Goal: Information Seeking & Learning: Learn about a topic

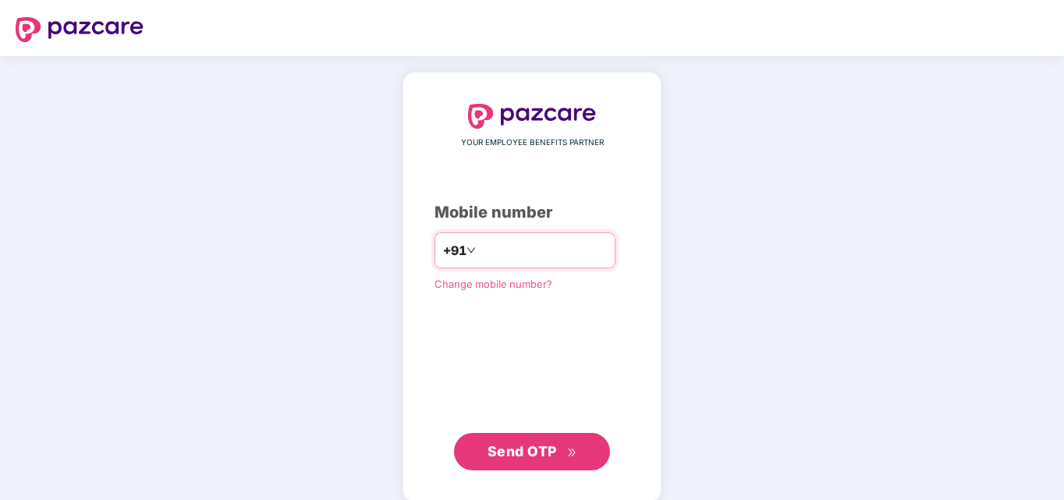
click at [505, 255] on input "number" at bounding box center [543, 250] width 128 height 25
type input "**********"
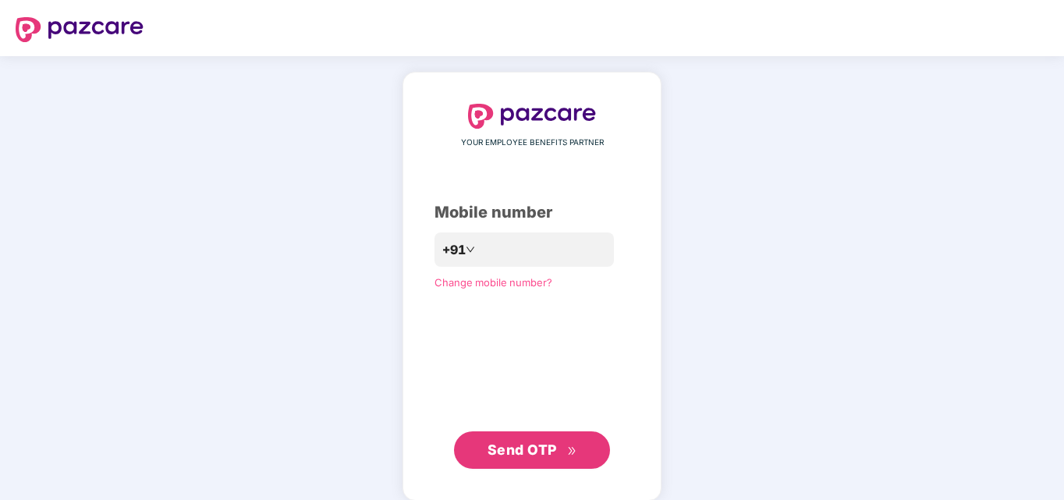
click at [555, 451] on span "Send OTP" at bounding box center [521, 449] width 69 height 16
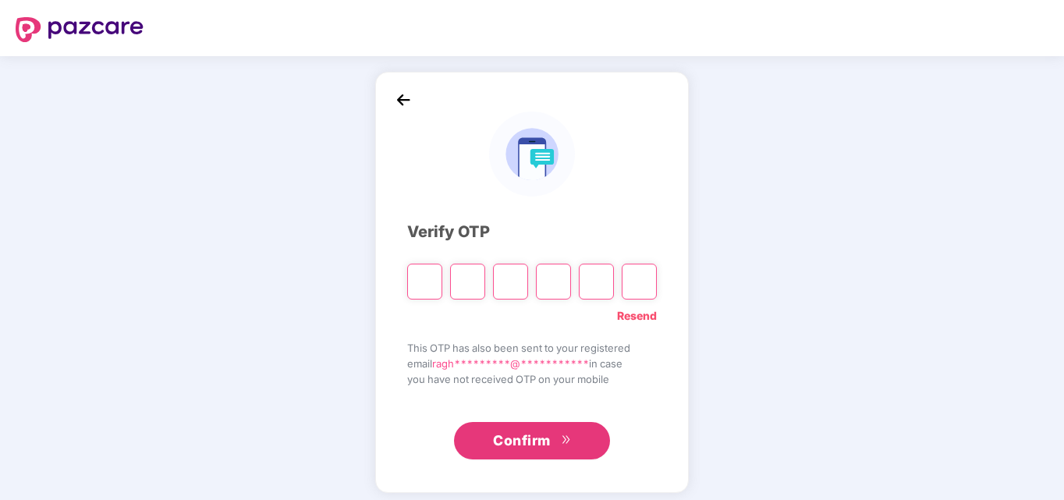
type input "*"
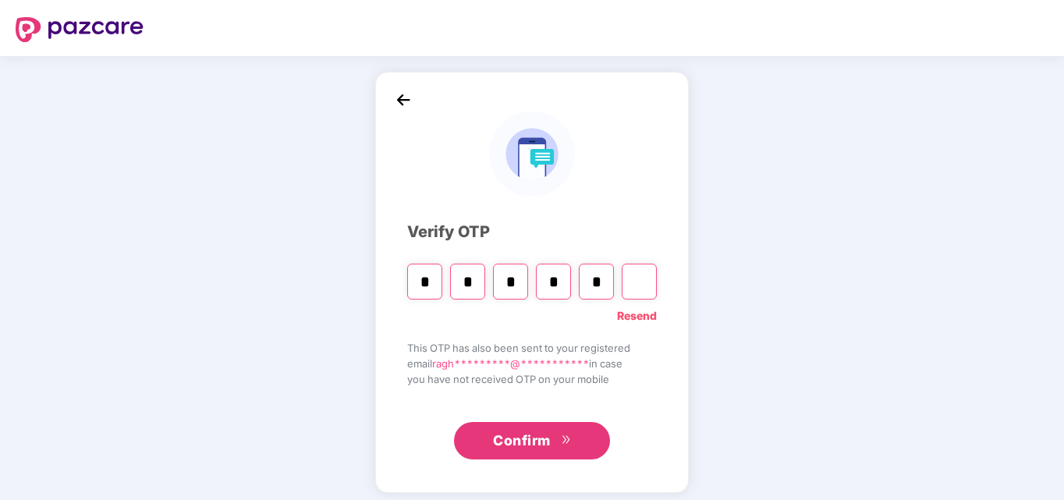
type input "*"
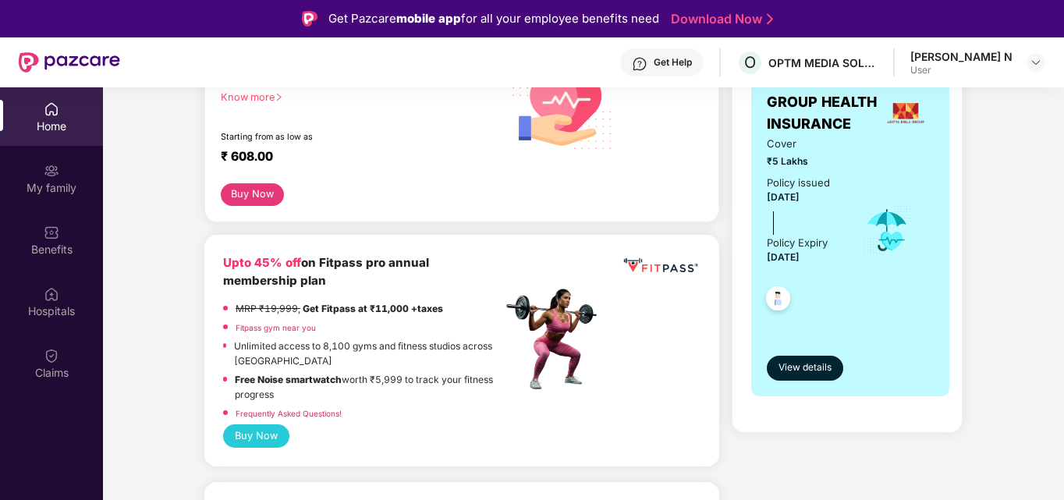
scroll to position [312, 0]
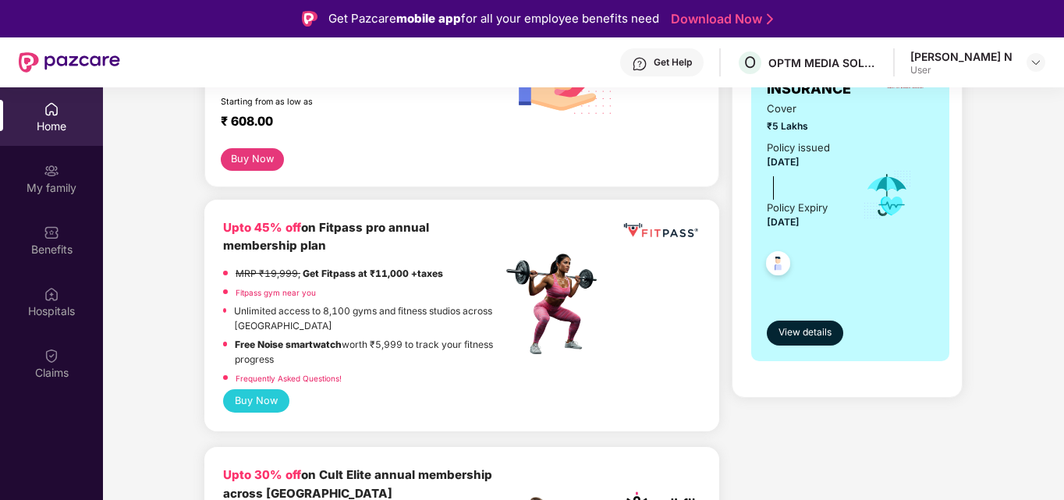
drag, startPoint x: 228, startPoint y: 211, endPoint x: 452, endPoint y: 229, distance: 225.3
click at [452, 229] on div "Upto 45% off on Fitpass pro annual membership plan" at bounding box center [362, 236] width 278 height 37
click at [364, 389] on div "Buy Now" at bounding box center [461, 400] width 477 height 23
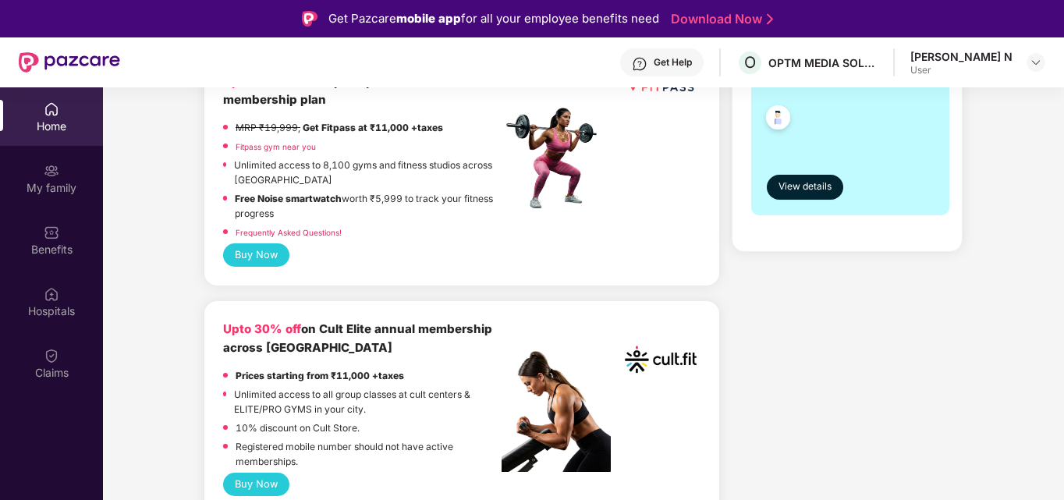
scroll to position [546, 0]
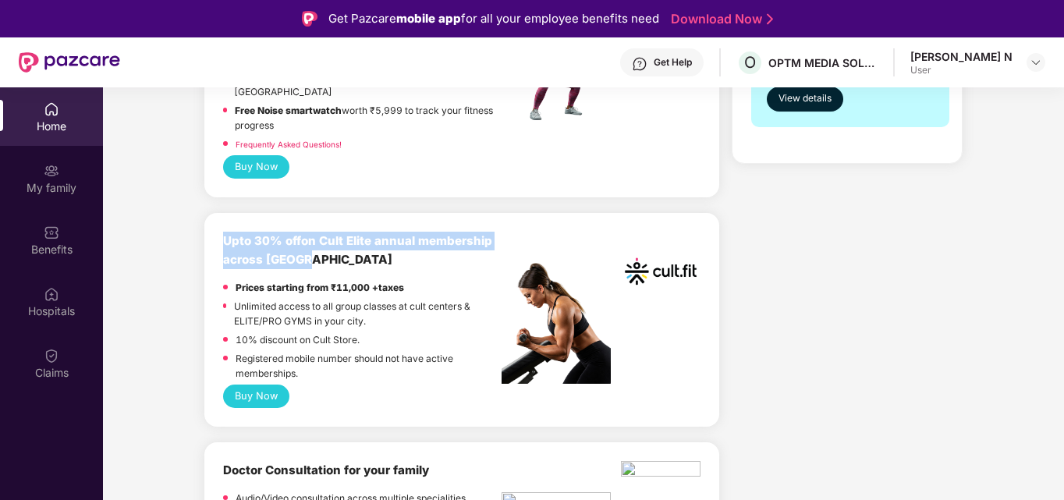
drag, startPoint x: 221, startPoint y: 218, endPoint x: 314, endPoint y: 242, distance: 95.9
click at [314, 242] on div "Upto 30% off on Cult Elite annual membership across India Prices starting from …" at bounding box center [461, 320] width 515 height 214
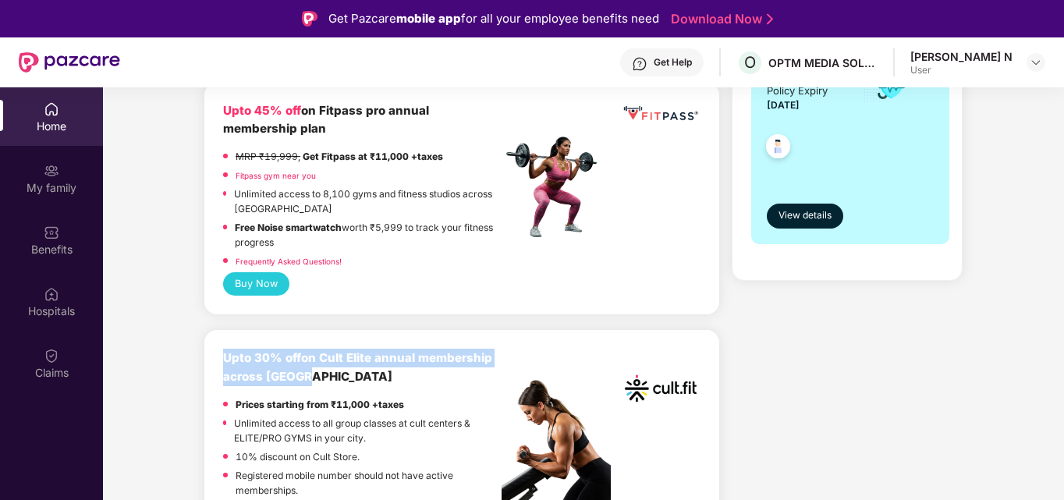
scroll to position [312, 0]
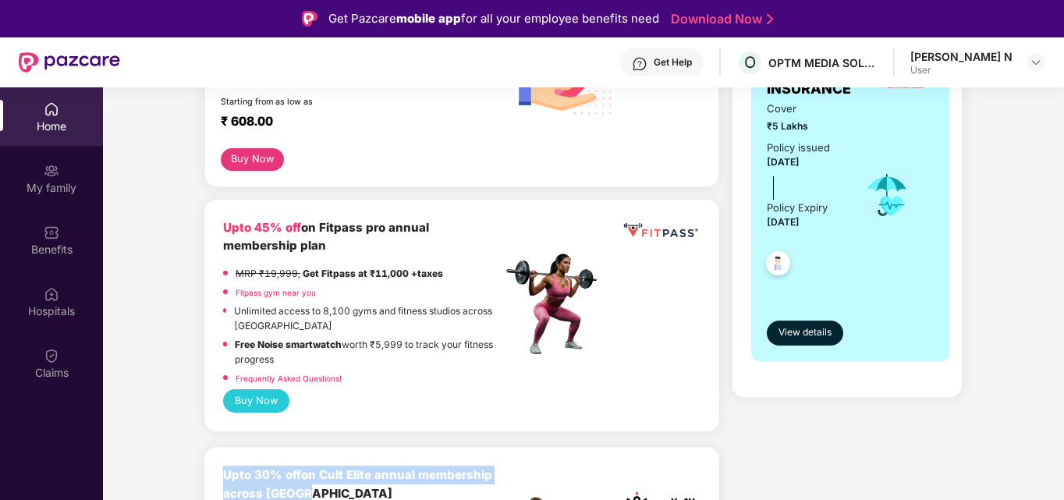
drag, startPoint x: 279, startPoint y: 228, endPoint x: 358, endPoint y: 354, distance: 148.2
click at [358, 354] on div "Upto 45% off on Fitpass pro annual membership plan MRP ₹19,999, Get Fitpass at …" at bounding box center [362, 303] width 278 height 171
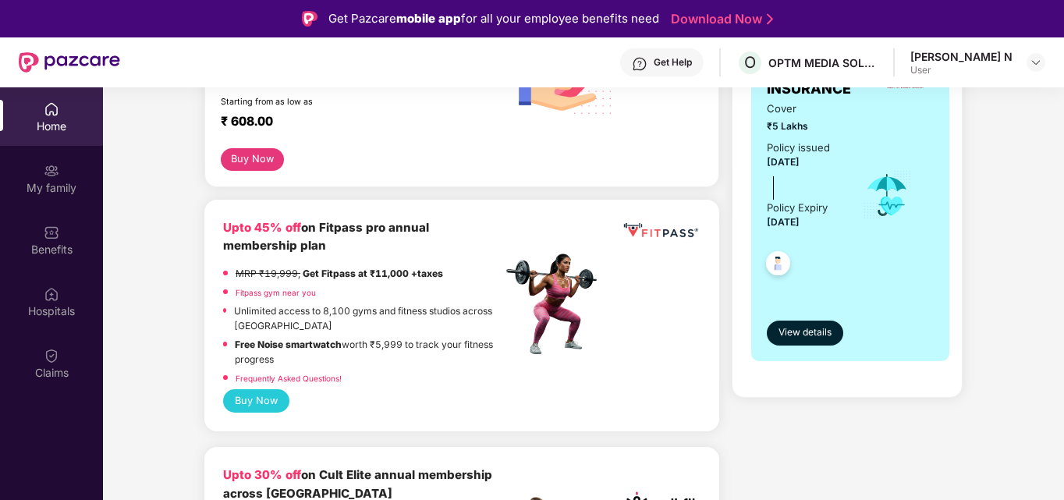
click at [343, 393] on div "Buy Now" at bounding box center [461, 400] width 477 height 23
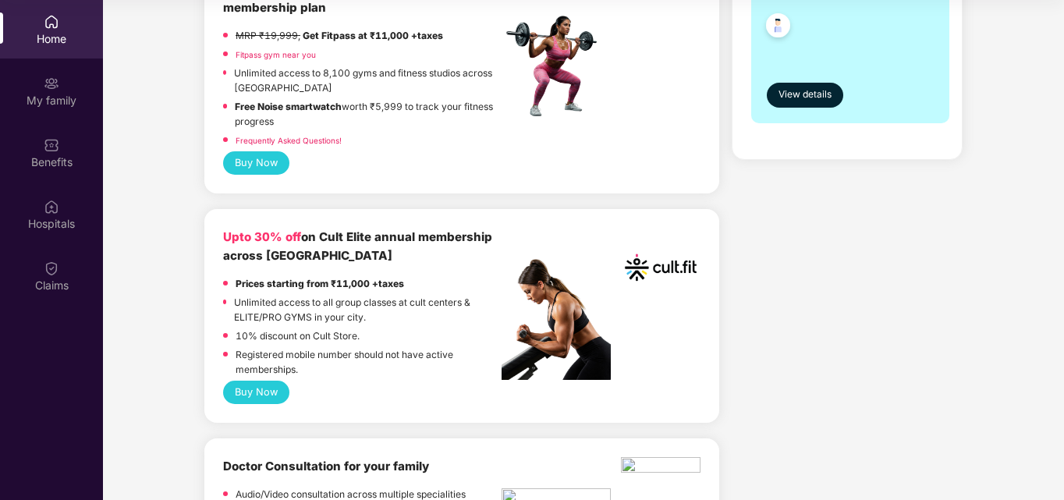
scroll to position [607, 0]
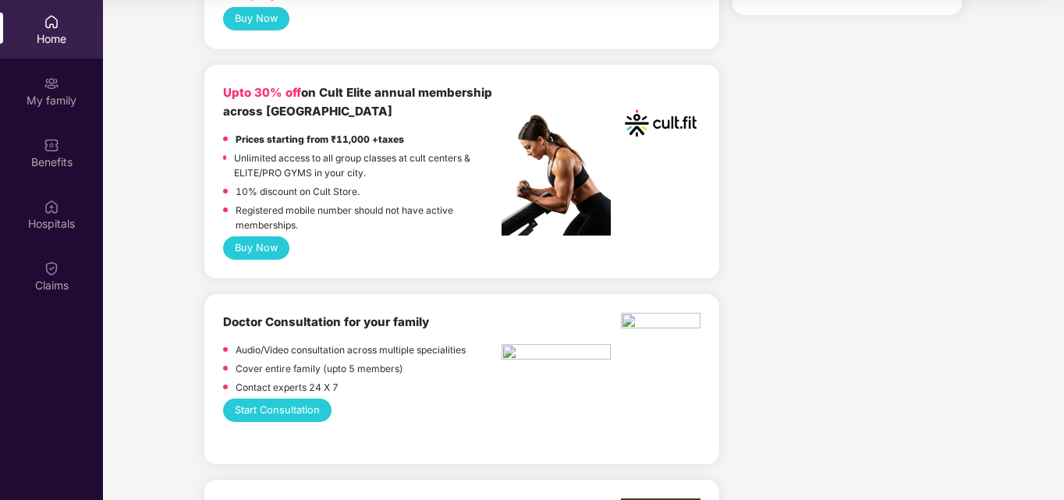
click at [277, 236] on button "Buy Now" at bounding box center [256, 247] width 66 height 23
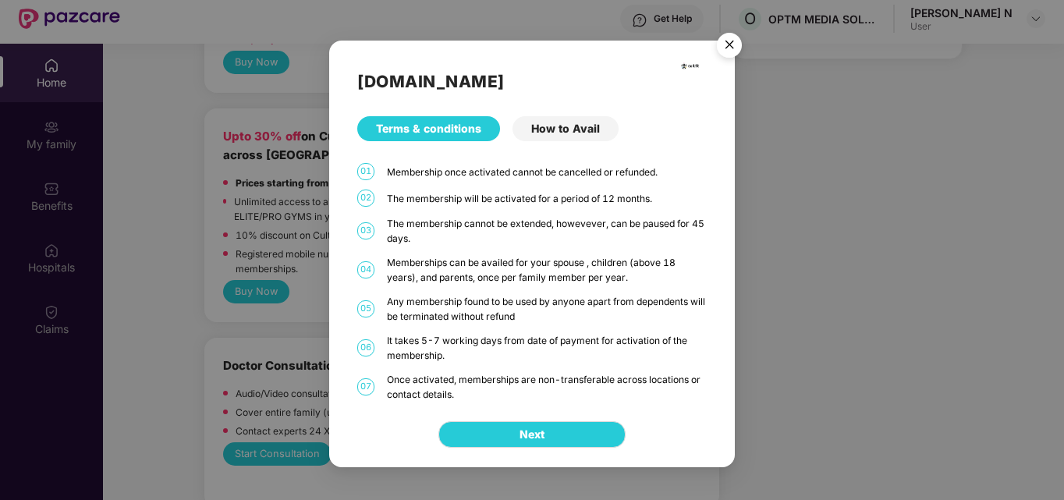
scroll to position [87, 0]
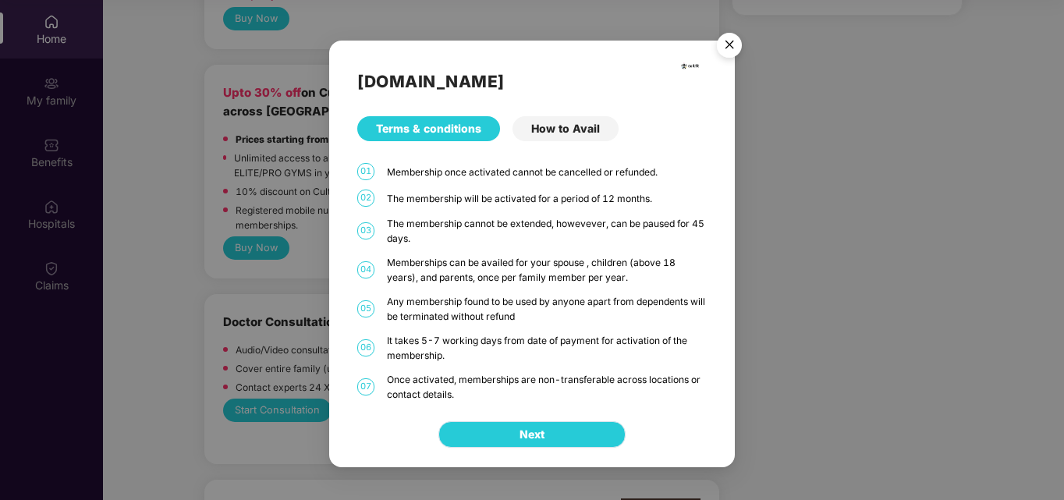
click at [544, 429] on span "Next" at bounding box center [531, 434] width 25 height 17
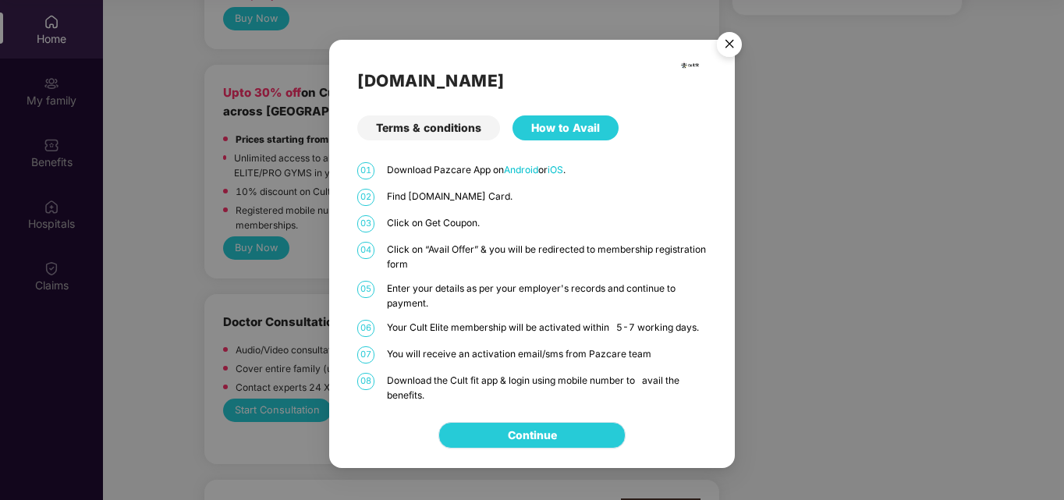
click at [550, 427] on link "Continue" at bounding box center [532, 435] width 49 height 17
click at [731, 49] on img "Close" at bounding box center [729, 47] width 44 height 44
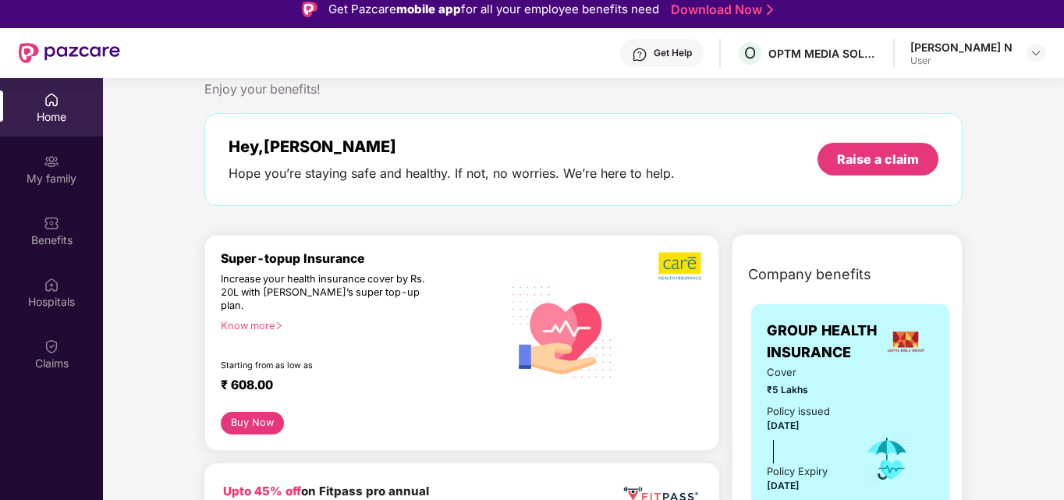
scroll to position [78, 0]
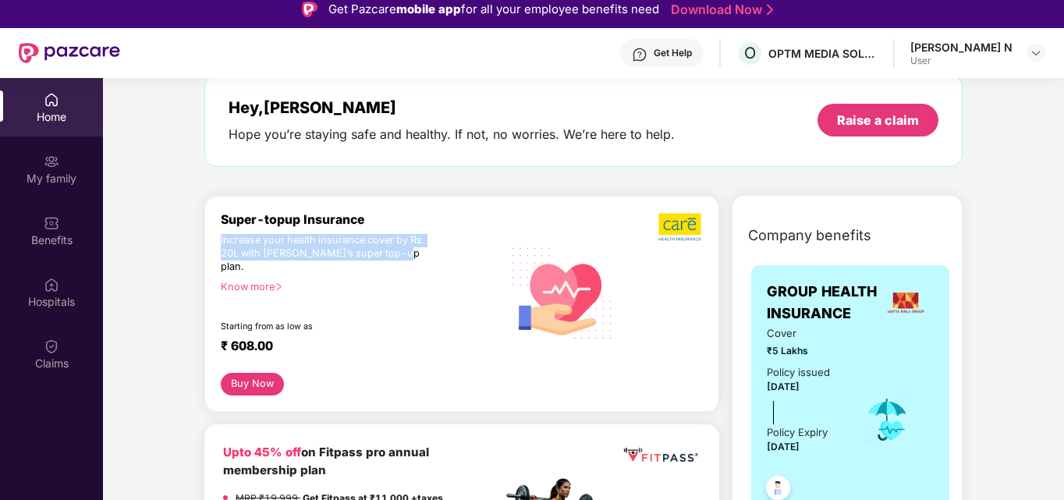
drag, startPoint x: 221, startPoint y: 242, endPoint x: 398, endPoint y: 249, distance: 176.4
click at [398, 249] on div "Increase your health insurance cover by Rs. 20L with [PERSON_NAME]’s super top-…" at bounding box center [328, 254] width 214 height 40
click at [261, 374] on button "Buy Now" at bounding box center [252, 384] width 63 height 23
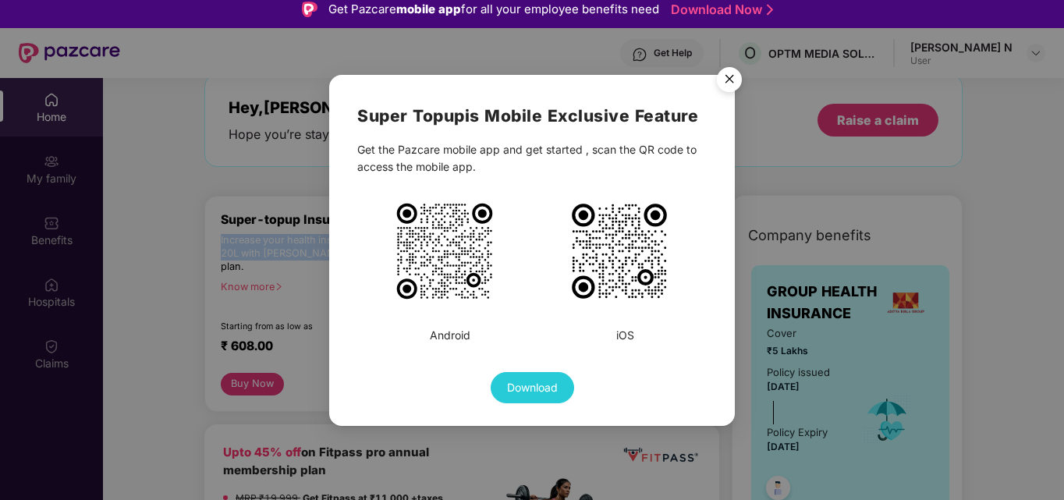
click at [725, 79] on img "Close" at bounding box center [729, 82] width 44 height 44
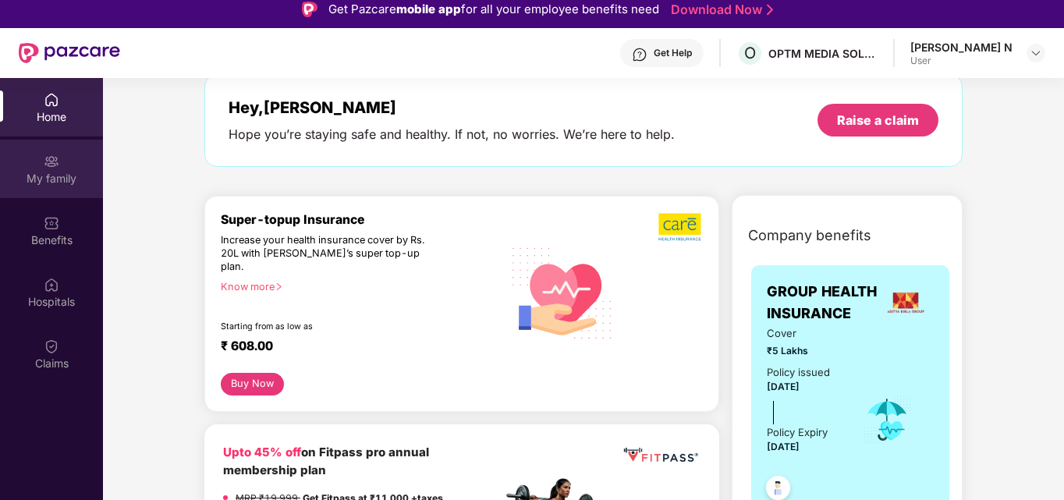
click at [48, 181] on div "My family" at bounding box center [51, 179] width 103 height 16
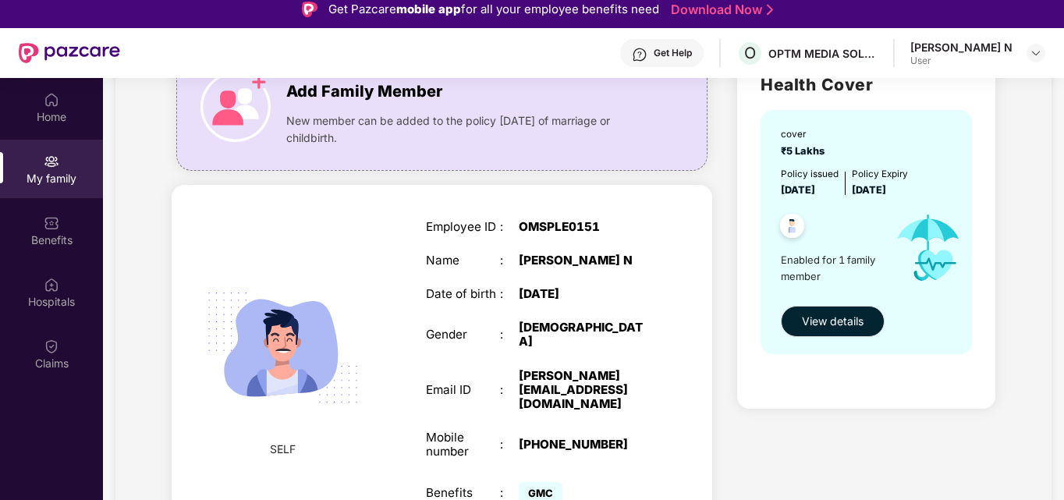
scroll to position [87, 0]
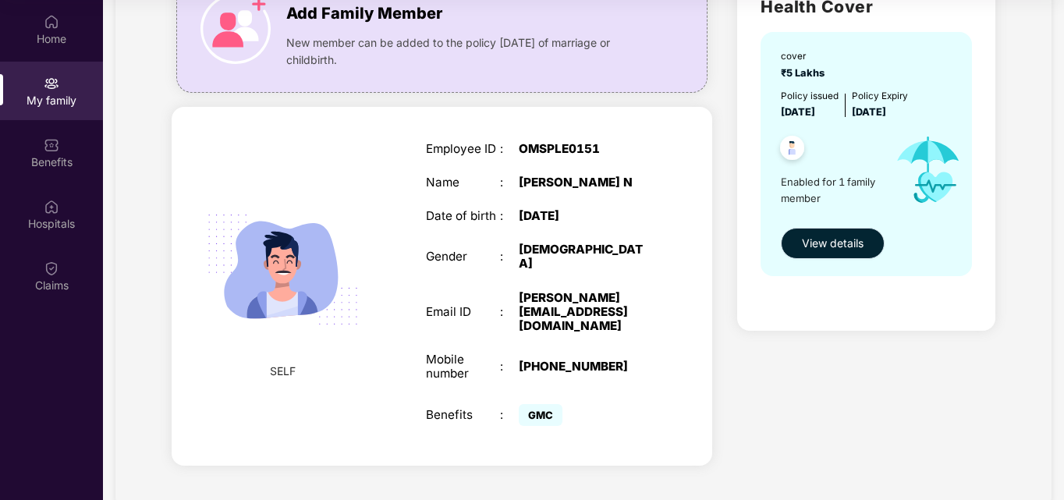
click at [828, 243] on span "View details" at bounding box center [833, 243] width 62 height 17
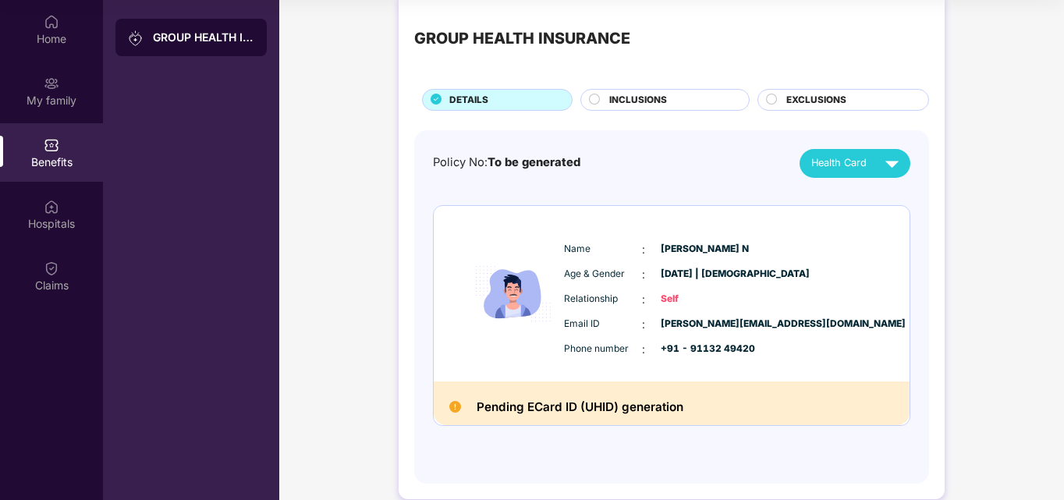
scroll to position [46, 0]
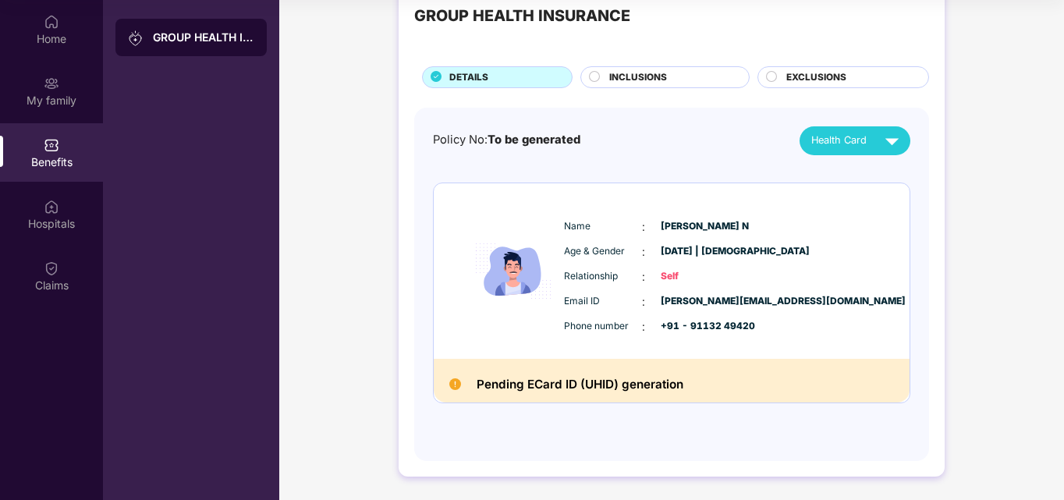
click at [643, 80] on span "INCLUSIONS" at bounding box center [638, 77] width 58 height 15
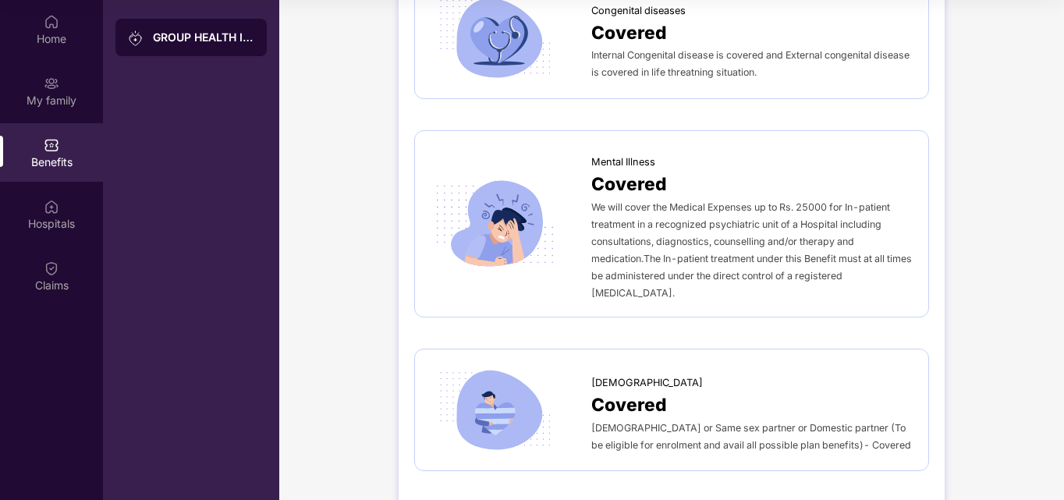
scroll to position [3268, 0]
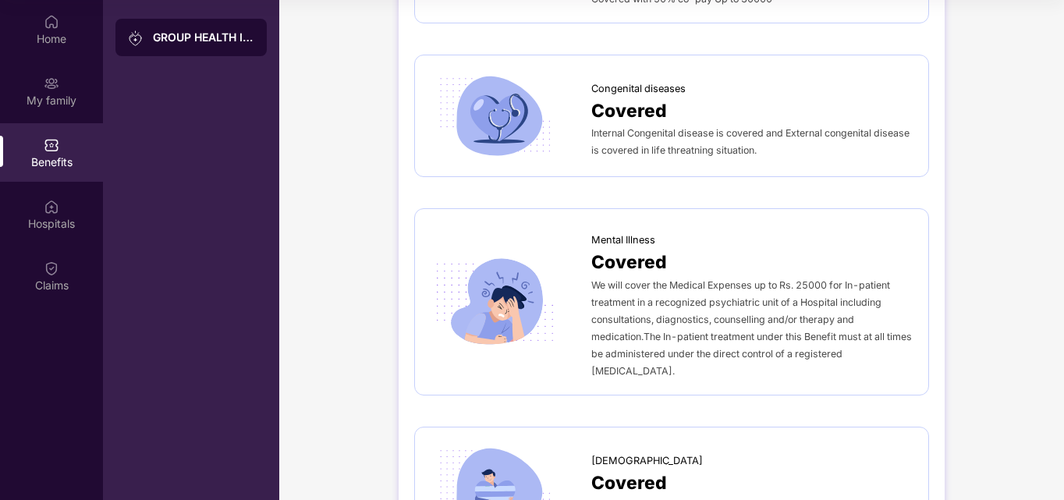
click at [604, 248] on span "Covered" at bounding box center [629, 262] width 76 height 28
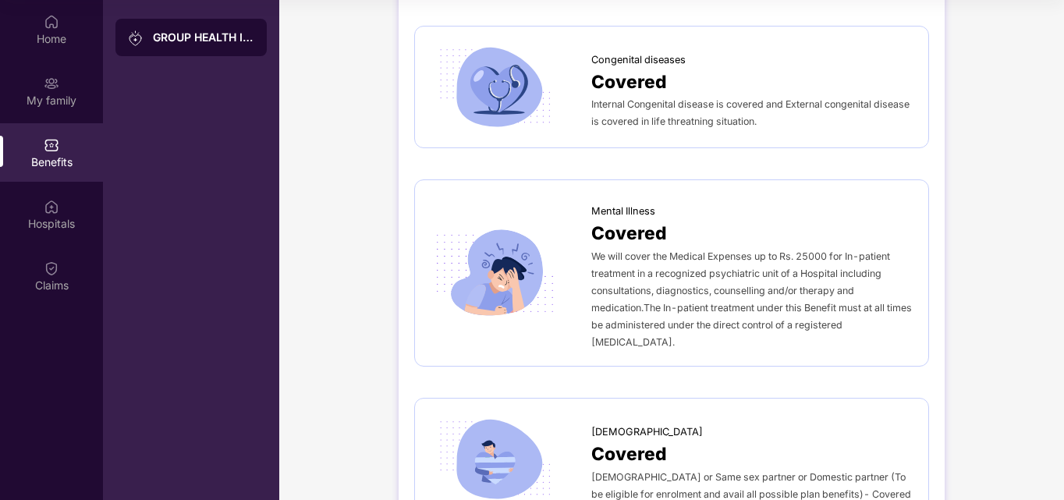
scroll to position [3346, 0]
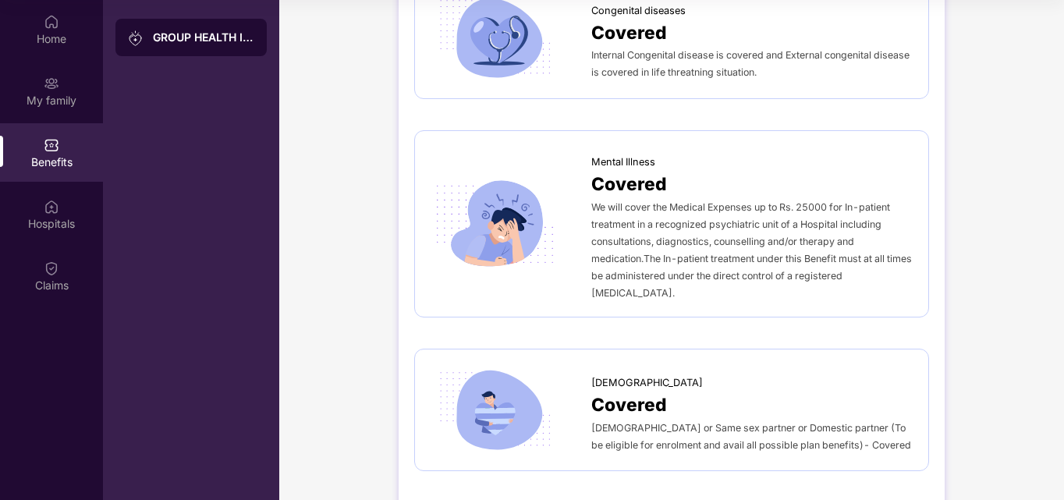
click at [537, 200] on img at bounding box center [494, 224] width 129 height 90
click at [700, 198] on div "We will cover the Medical Expenses up to Rs. 25000 for In-patient treatment in …" at bounding box center [751, 249] width 321 height 103
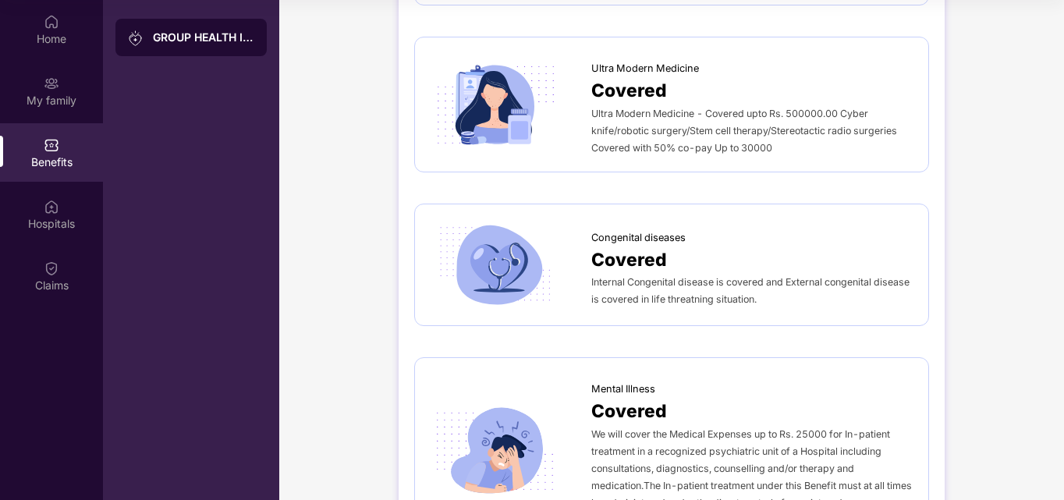
scroll to position [3112, 0]
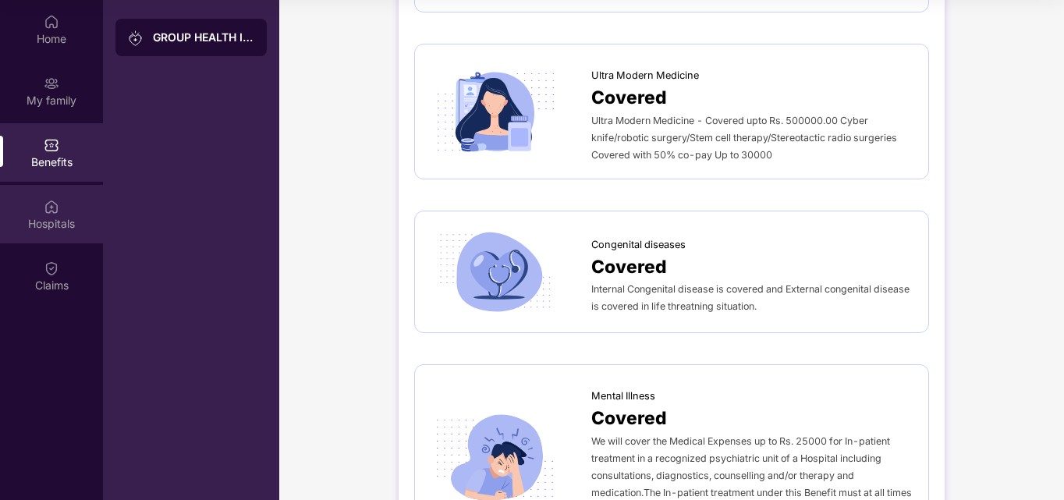
click at [69, 214] on div "Hospitals" at bounding box center [51, 214] width 103 height 58
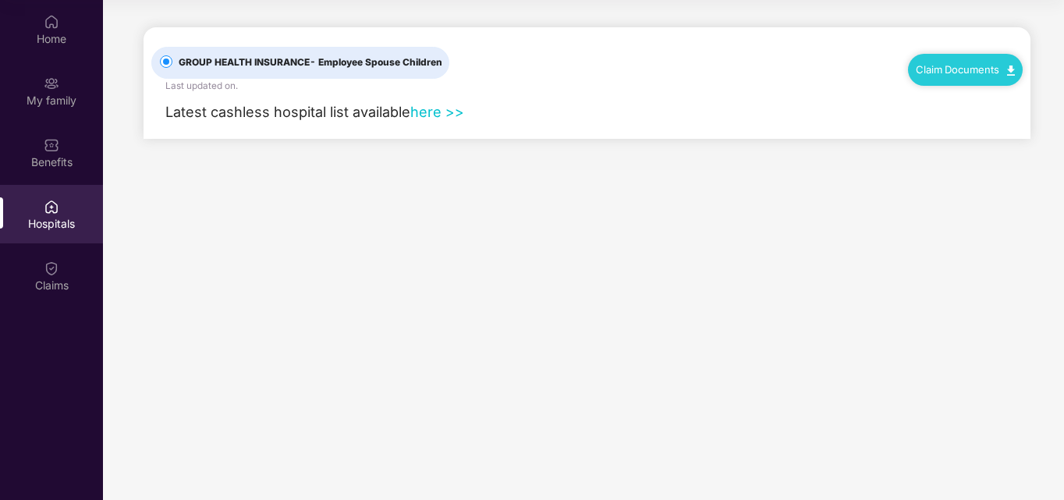
scroll to position [0, 0]
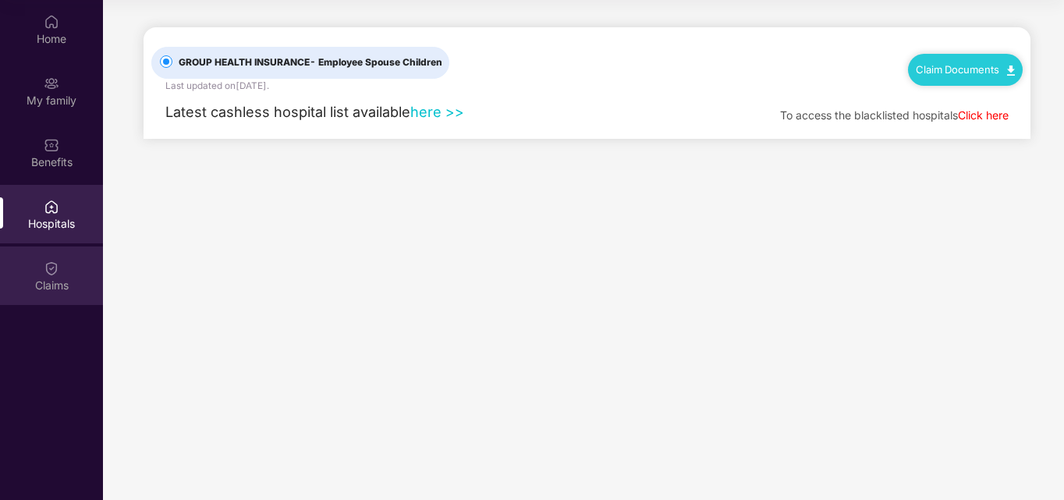
click at [65, 278] on div "Claims" at bounding box center [51, 286] width 103 height 16
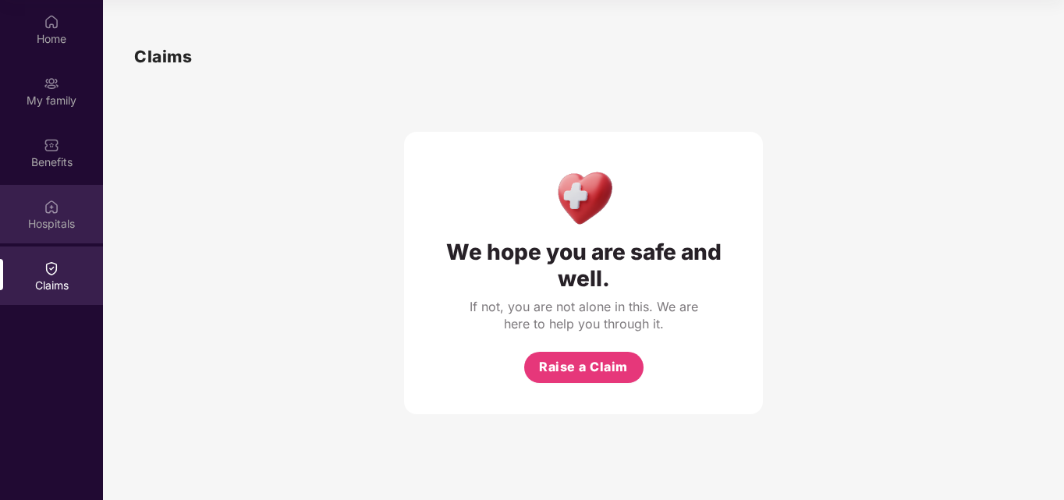
click at [58, 232] on div "Hospitals" at bounding box center [51, 214] width 103 height 58
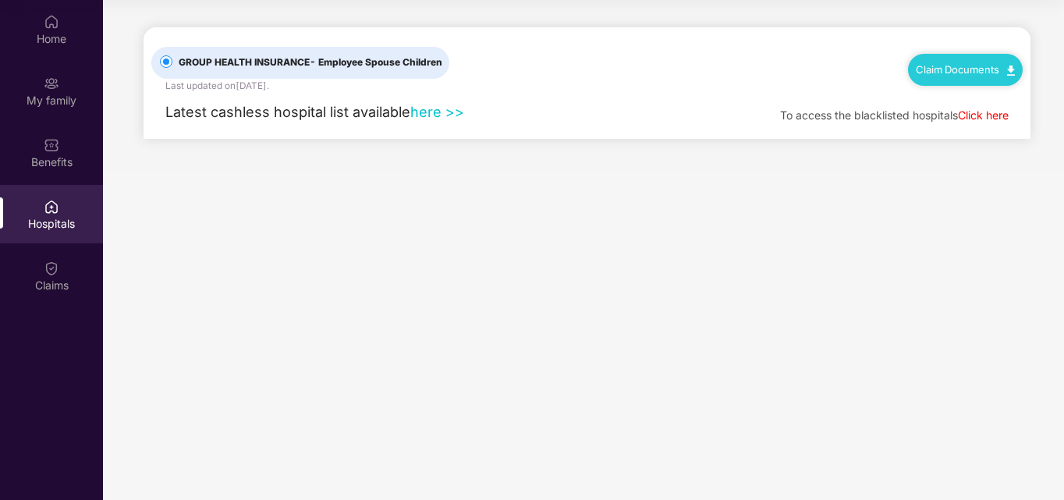
click at [972, 71] on link "Claim Documents" at bounding box center [964, 69] width 99 height 12
drag, startPoint x: 448, startPoint y: 191, endPoint x: 430, endPoint y: 170, distance: 27.2
click at [445, 191] on main "GROUP HEALTH INSURANCE - Employee Spouse Children Last updated on 2 Sep 2022 . …" at bounding box center [583, 250] width 961 height 500
click at [453, 110] on link "here >>" at bounding box center [437, 111] width 54 height 17
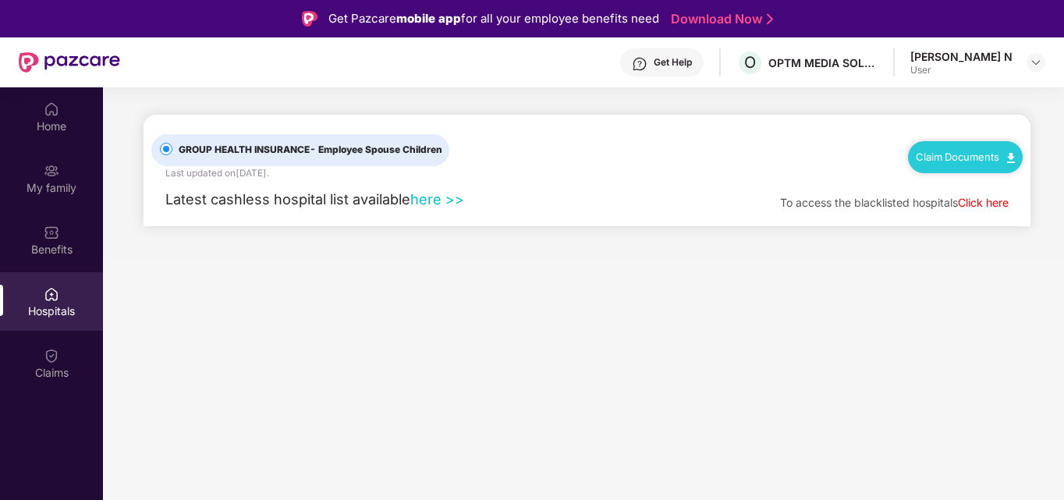
drag, startPoint x: 58, startPoint y: 48, endPoint x: 52, endPoint y: 58, distance: 11.9
click at [52, 57] on div at bounding box center [69, 62] width 101 height 50
click at [52, 59] on img at bounding box center [69, 62] width 101 height 20
click at [58, 128] on div "Home" at bounding box center [51, 127] width 103 height 16
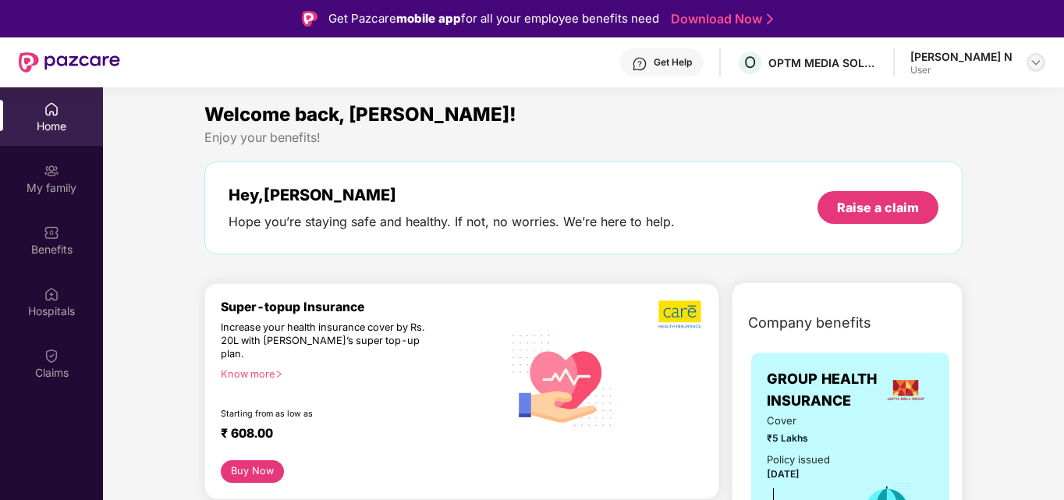
click at [1030, 63] on img at bounding box center [1035, 62] width 12 height 12
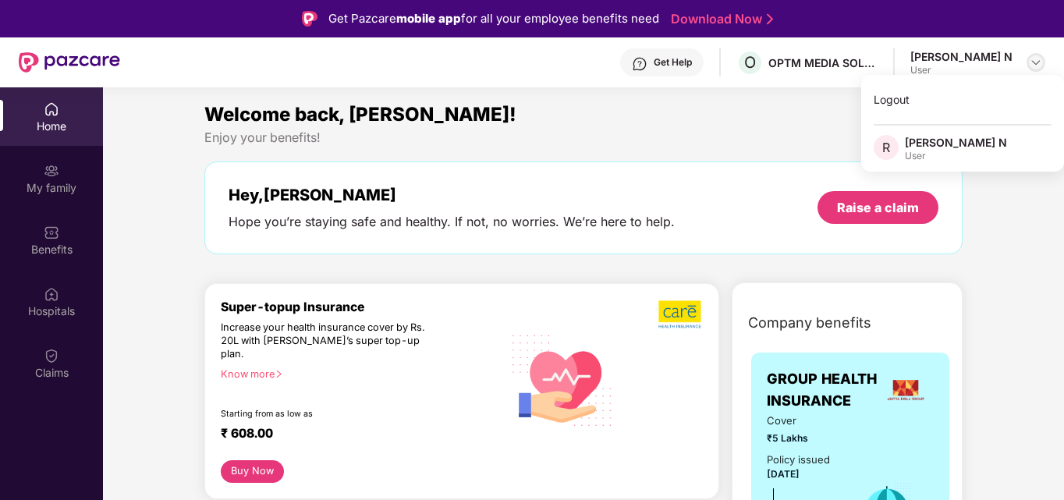
click at [1030, 63] on img at bounding box center [1035, 62] width 12 height 12
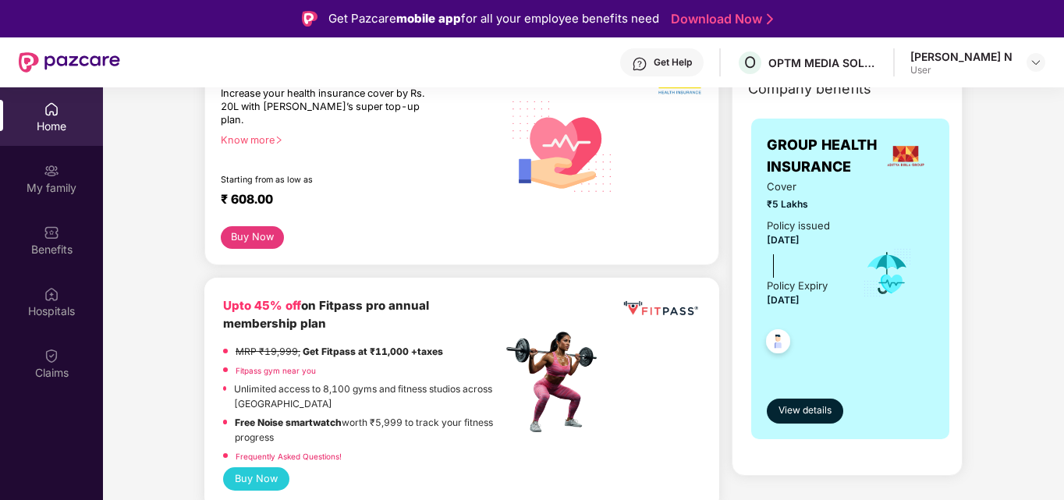
scroll to position [156, 0]
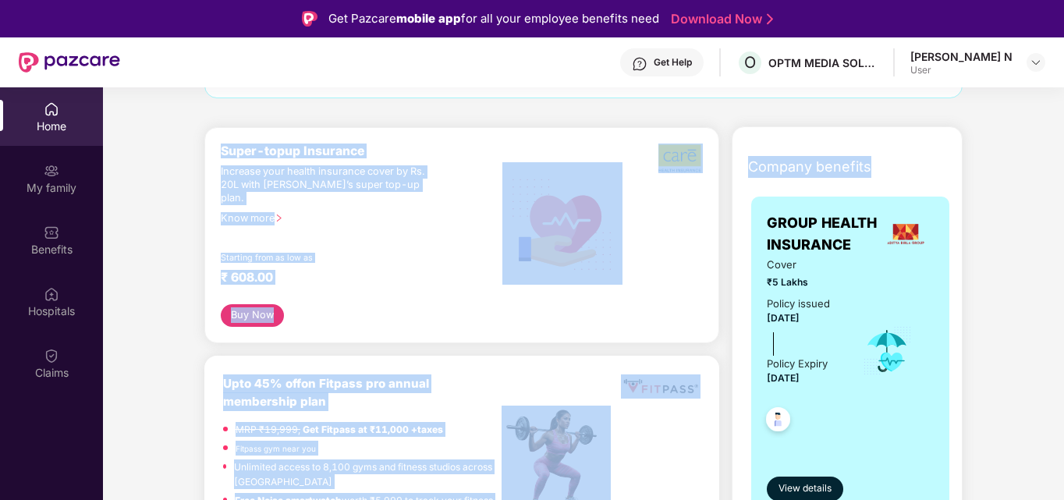
click at [692, 240] on div at bounding box center [662, 223] width 80 height 161
